Goal: Navigation & Orientation: Find specific page/section

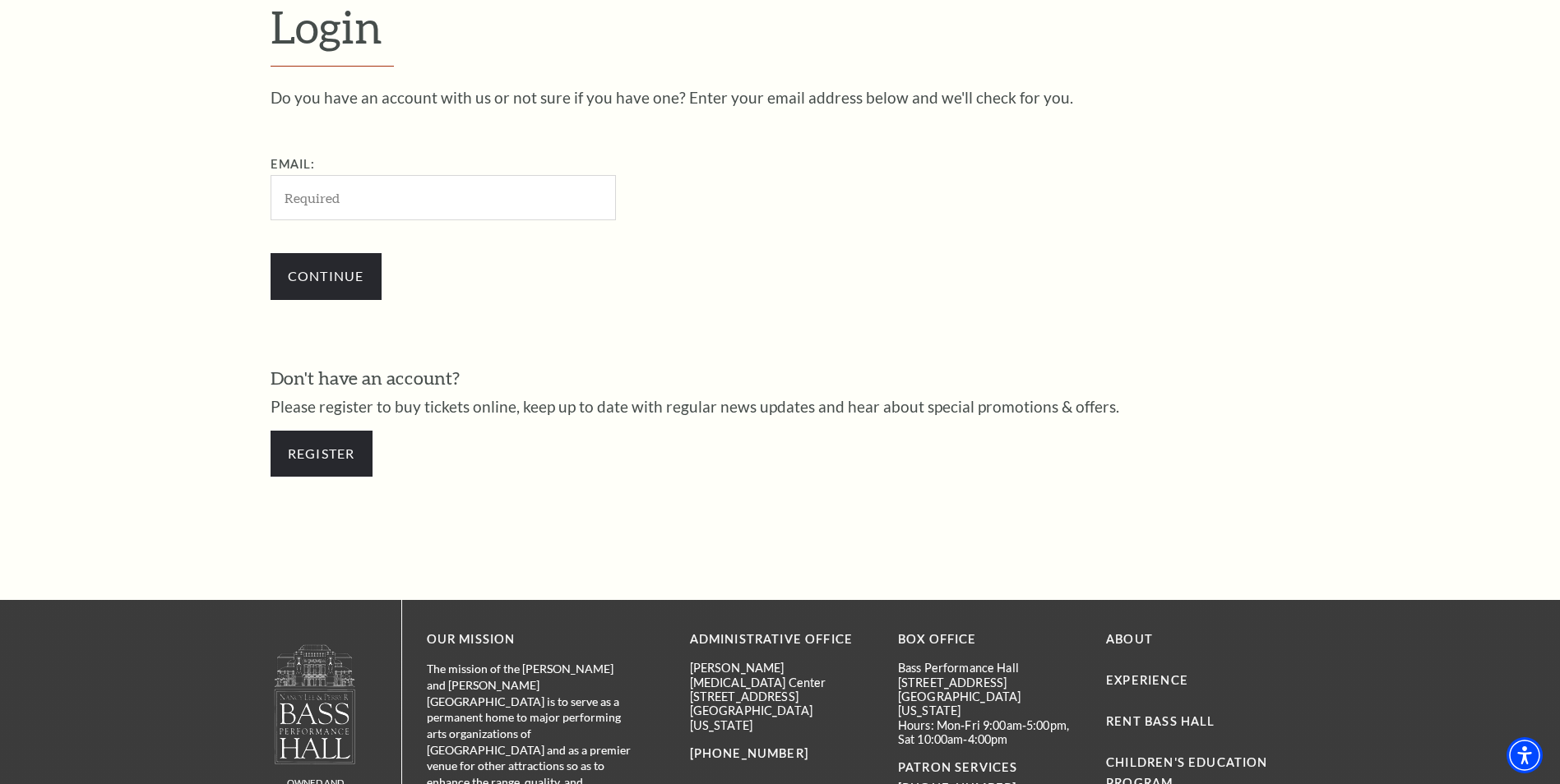
click at [331, 199] on input "Email:" at bounding box center [443, 197] width 346 height 45
type input "brian.diviney@kone.com"
click at [335, 280] on input "Continue" at bounding box center [326, 276] width 111 height 46
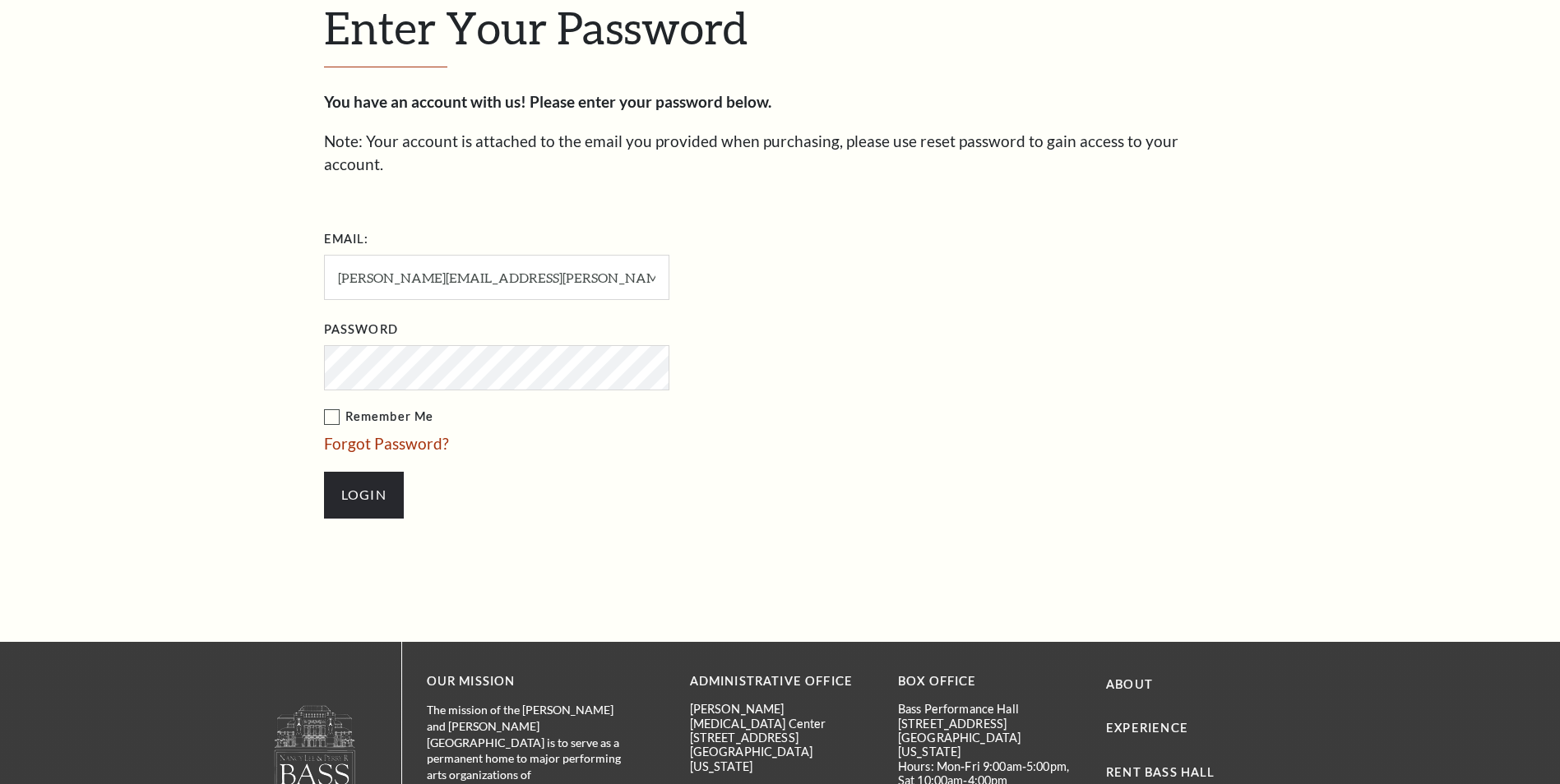
scroll to position [565, 0]
click at [375, 471] on input "Login" at bounding box center [363, 494] width 80 height 46
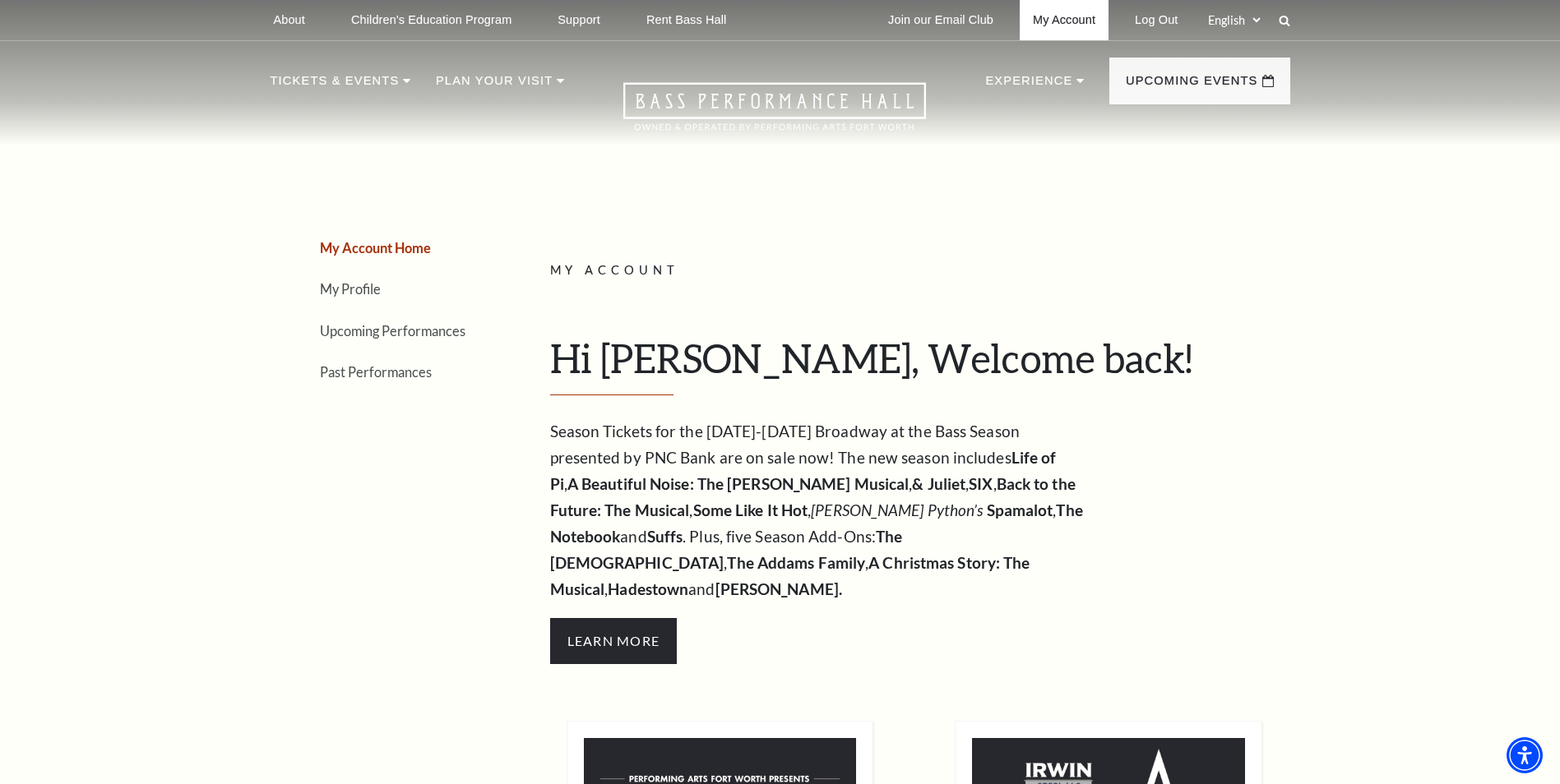
click at [1064, 19] on link "My Account" at bounding box center [1064, 20] width 88 height 41
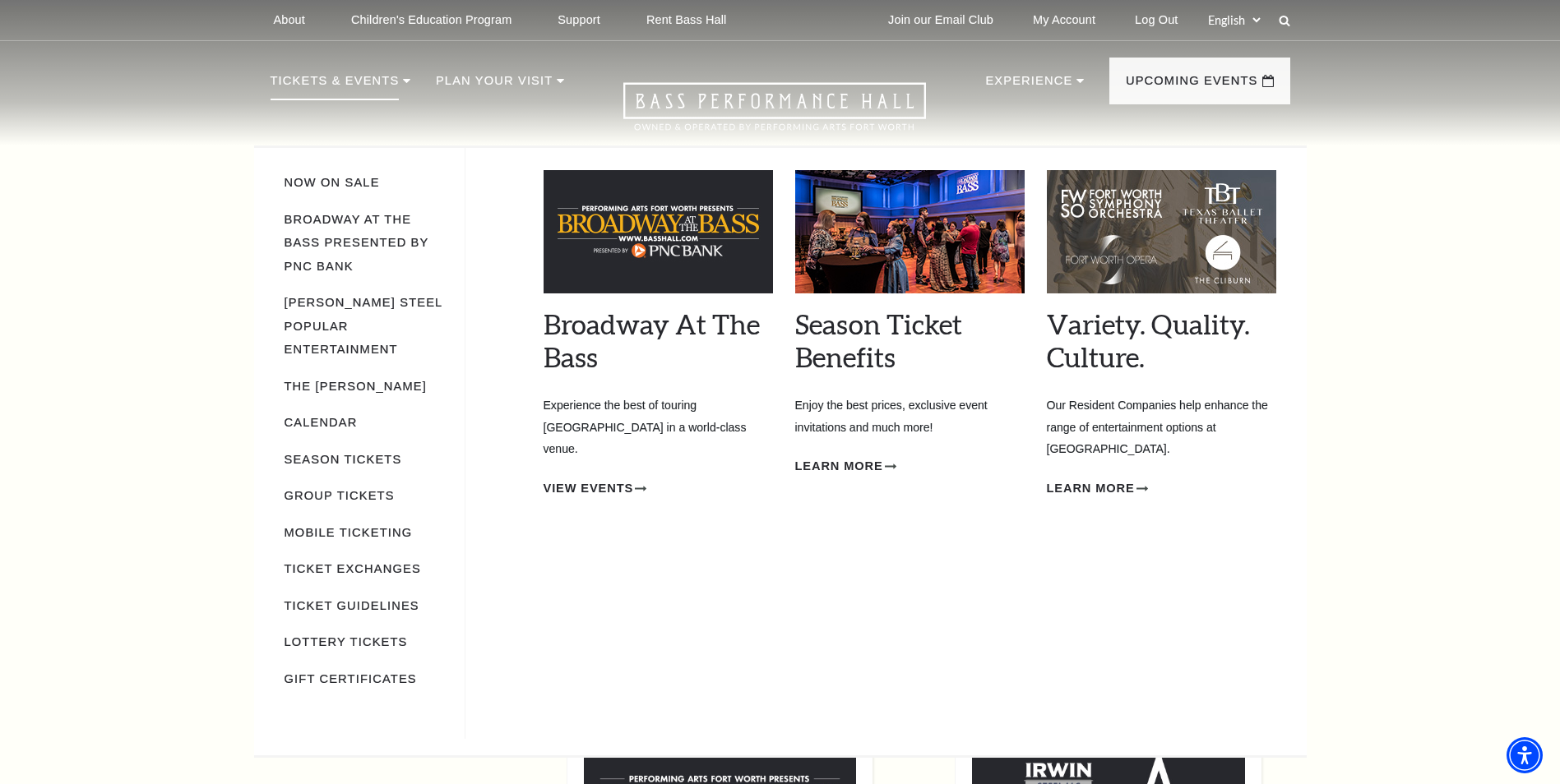
click at [312, 78] on p "Tickets & Events" at bounding box center [335, 85] width 129 height 29
click at [343, 526] on link "Mobile Ticketing" at bounding box center [348, 532] width 128 height 13
